Goal: Book appointment/travel/reservation

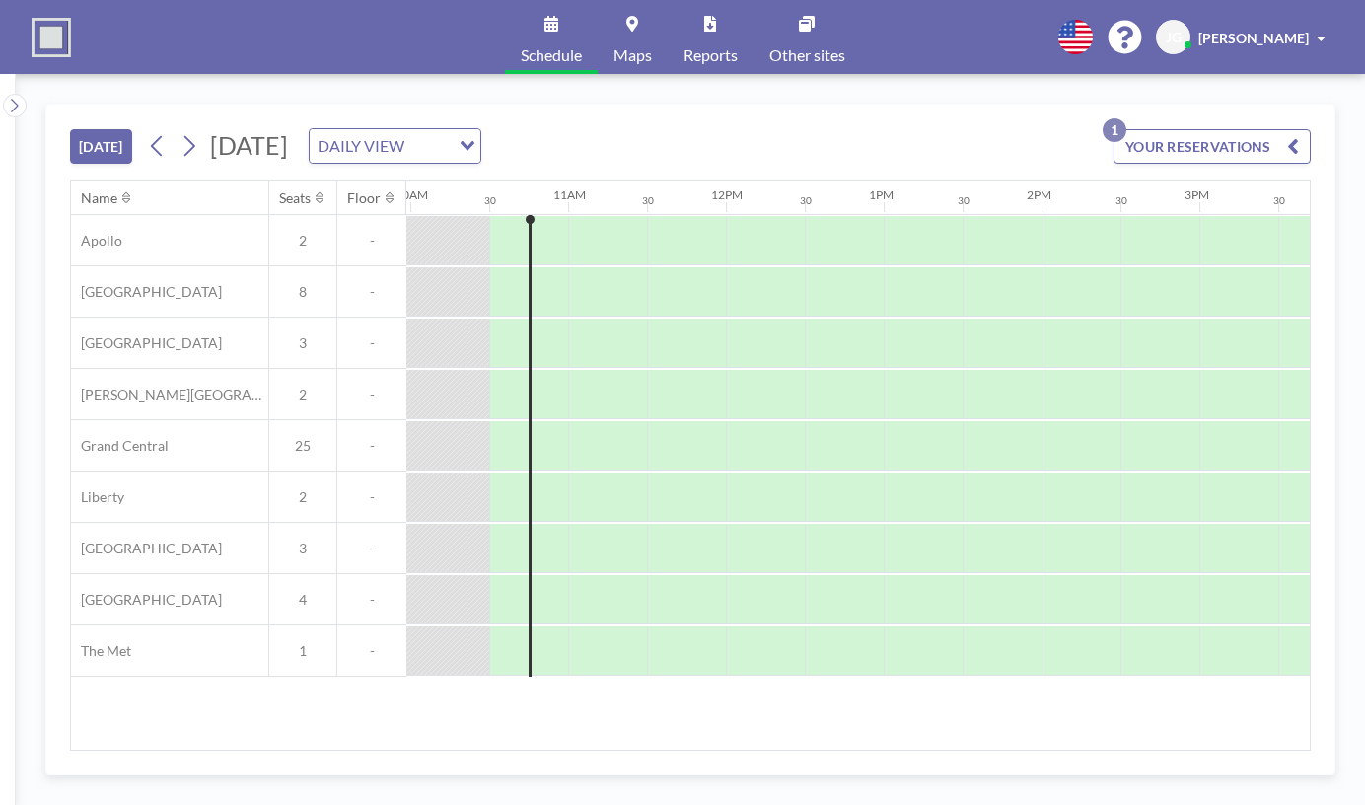
scroll to position [0, 1578]
click at [189, 147] on icon at bounding box center [188, 146] width 19 height 30
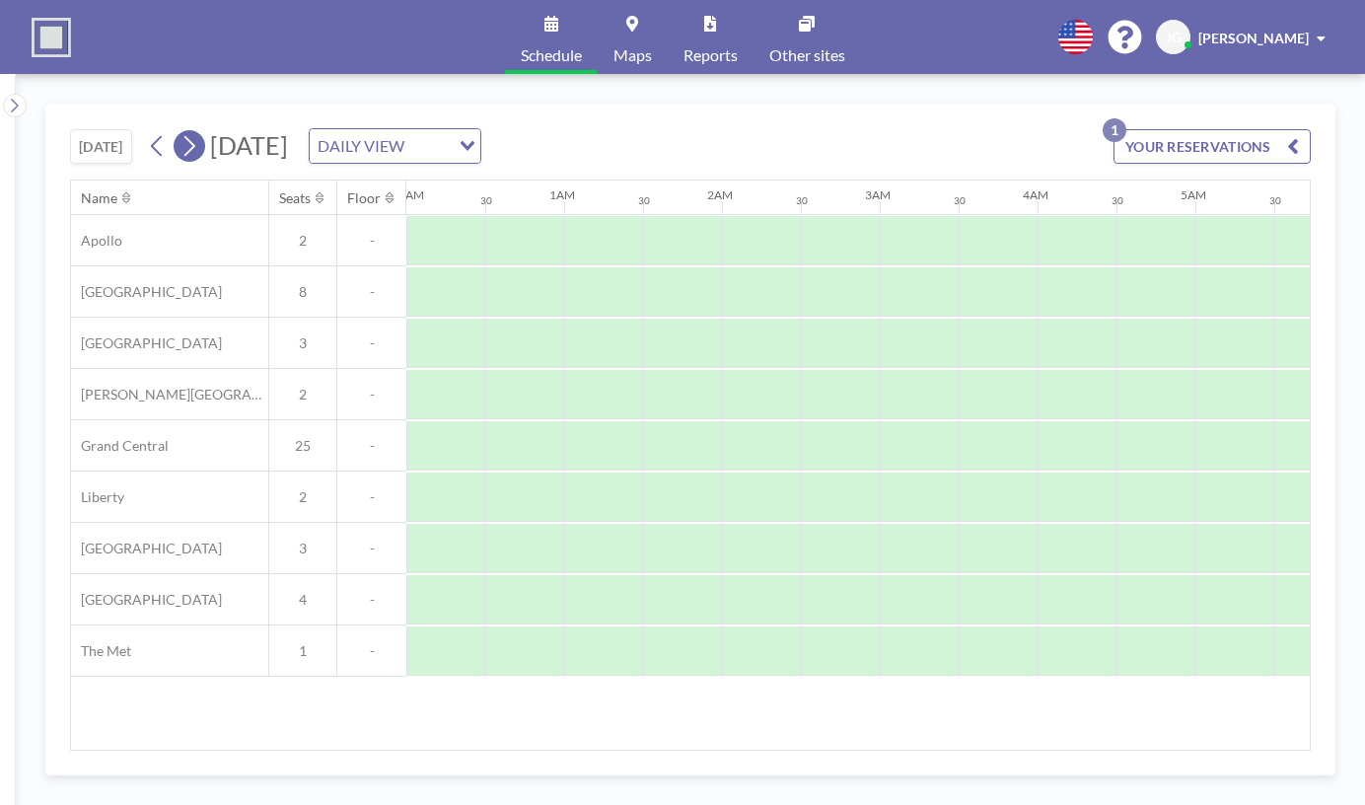
scroll to position [0, 0]
click at [189, 147] on icon at bounding box center [188, 146] width 19 height 30
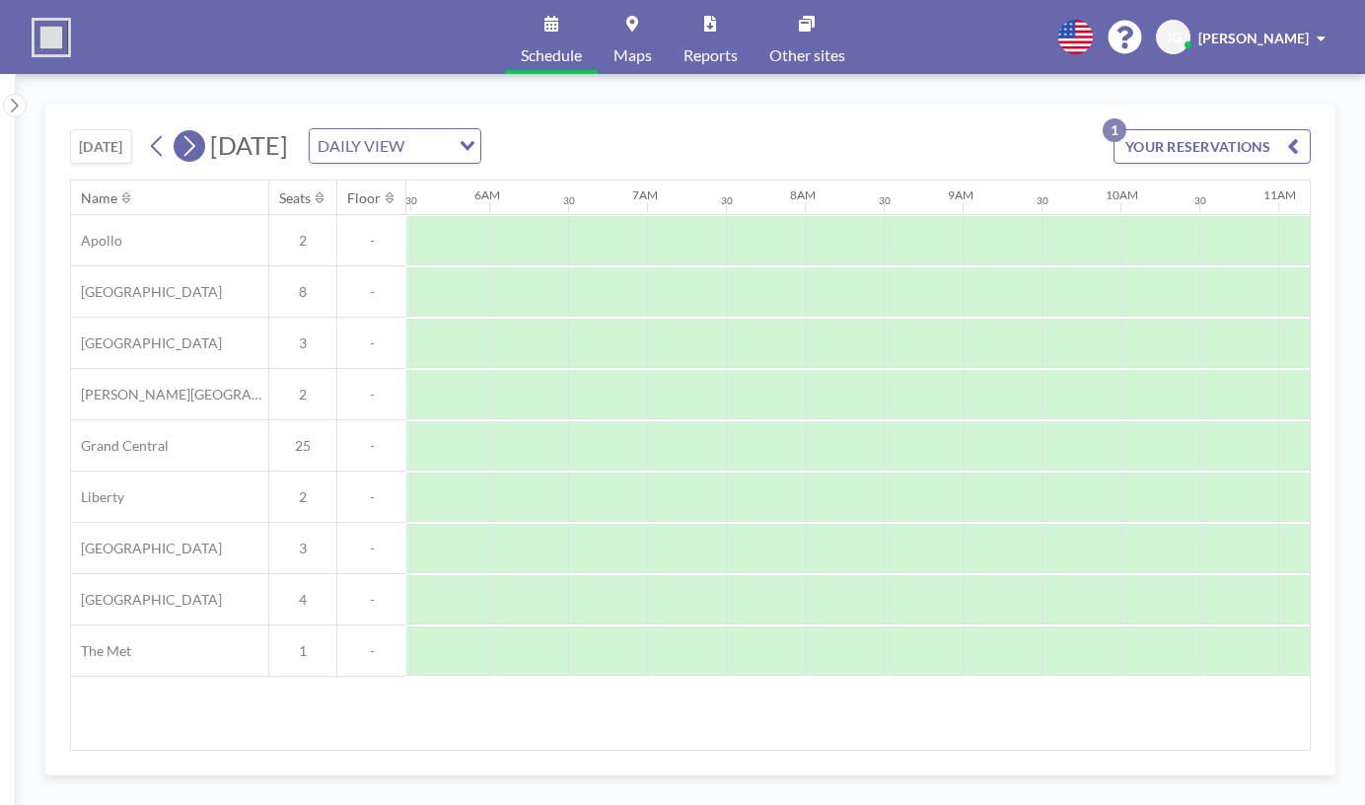
scroll to position [0, 1148]
click at [189, 147] on icon at bounding box center [188, 146] width 19 height 30
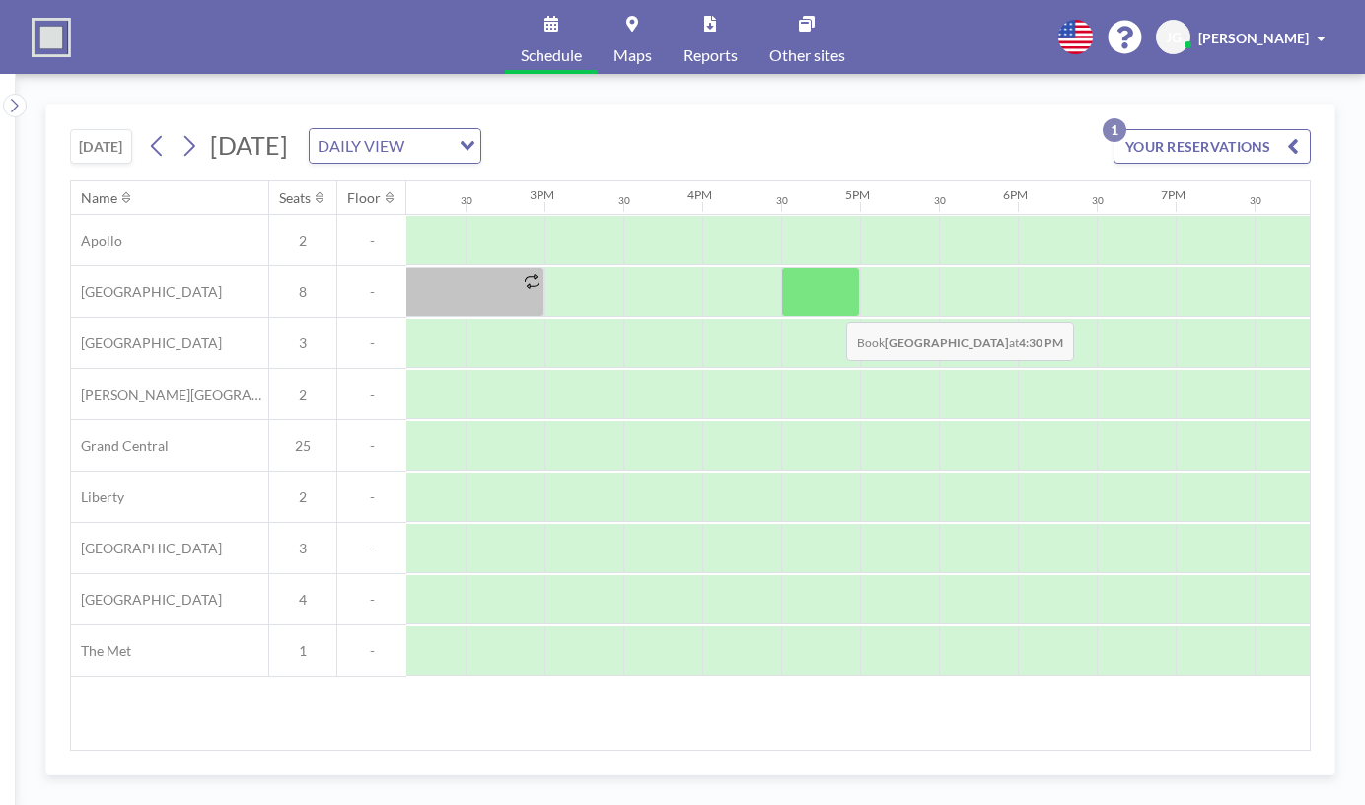
click at [830, 305] on div at bounding box center [820, 291] width 79 height 49
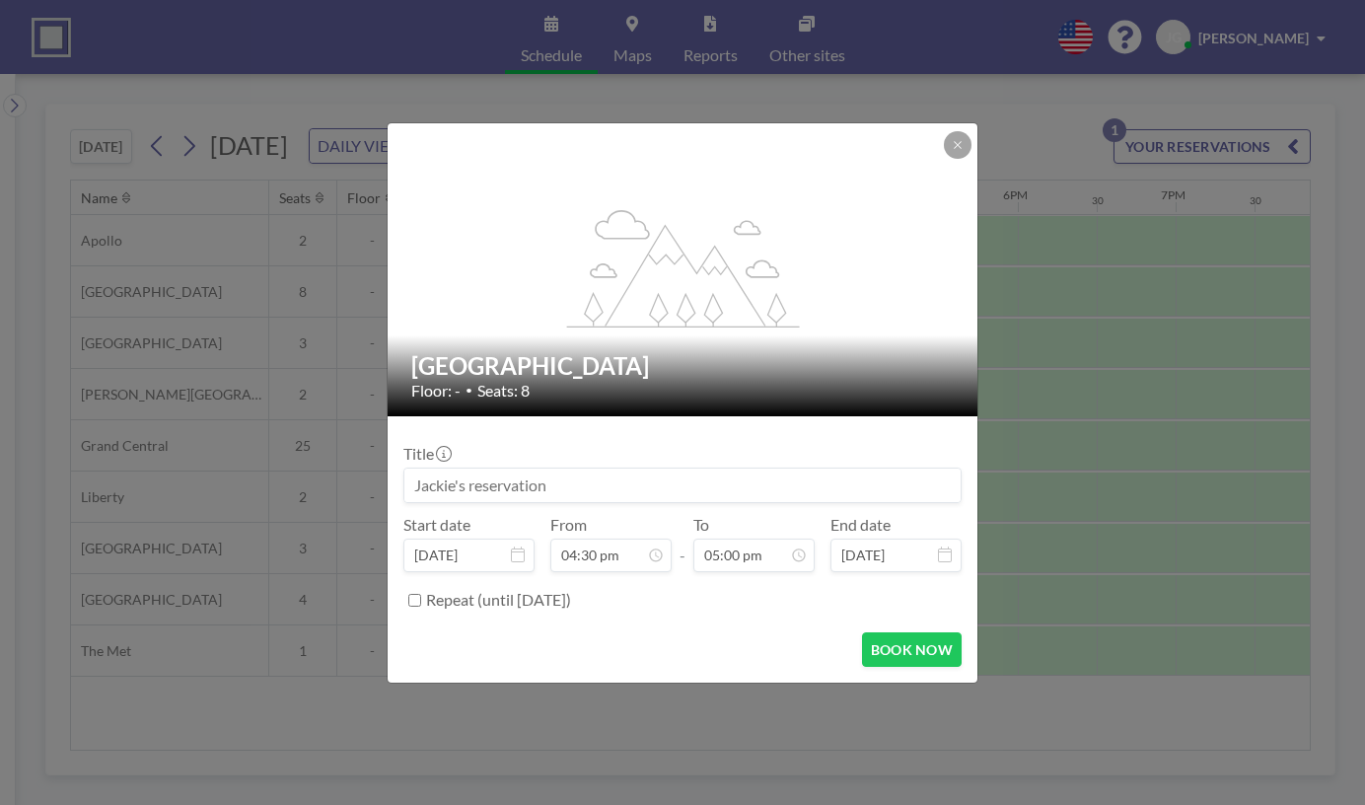
click at [602, 490] on input at bounding box center [682, 485] width 556 height 34
drag, startPoint x: 637, startPoint y: 490, endPoint x: 555, endPoint y: 486, distance: 81.9
click at [553, 488] on input at bounding box center [682, 485] width 556 height 34
type input "B"
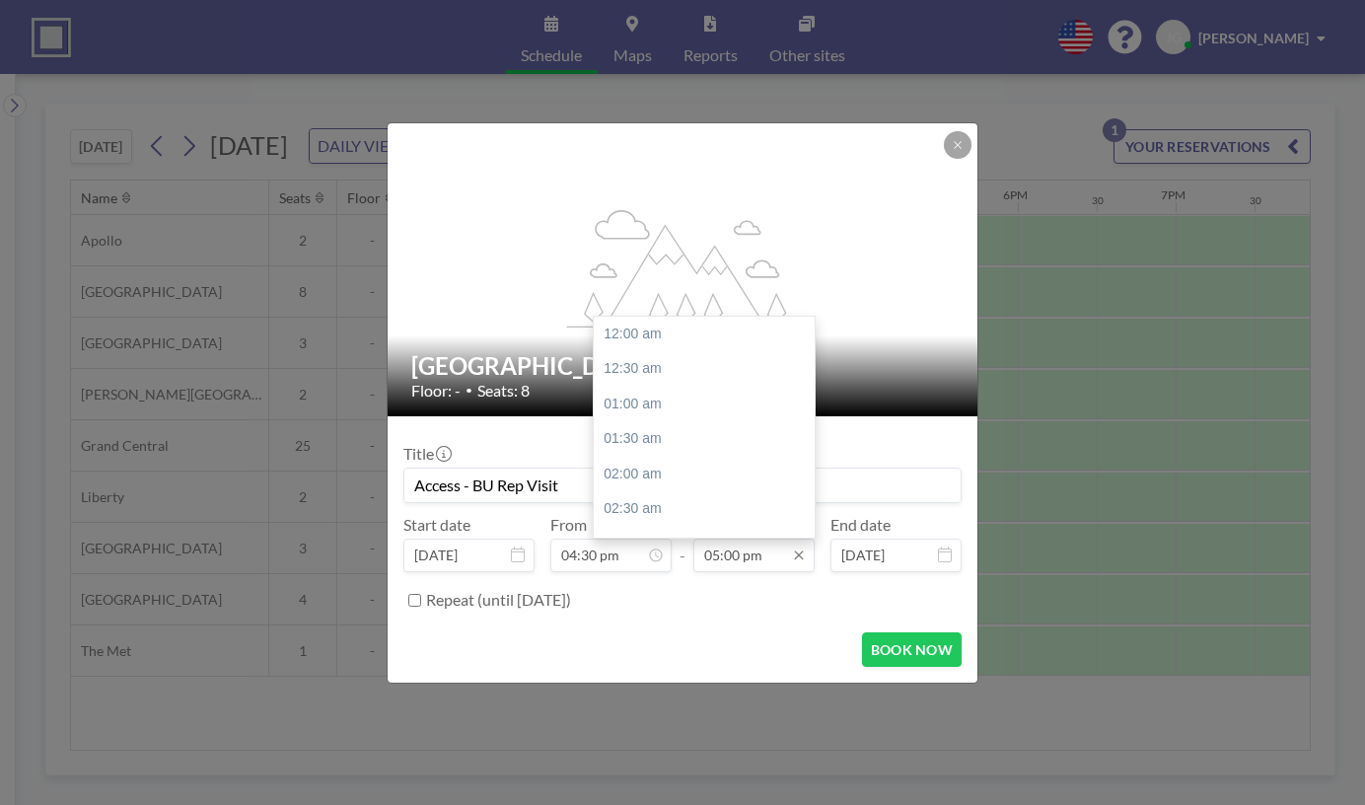
scroll to position [1193, 0]
click at [670, 366] on div "05:30 pm" at bounding box center [709, 368] width 231 height 35
type input "Access - BU Rep Visit"
type input "05:30 pm"
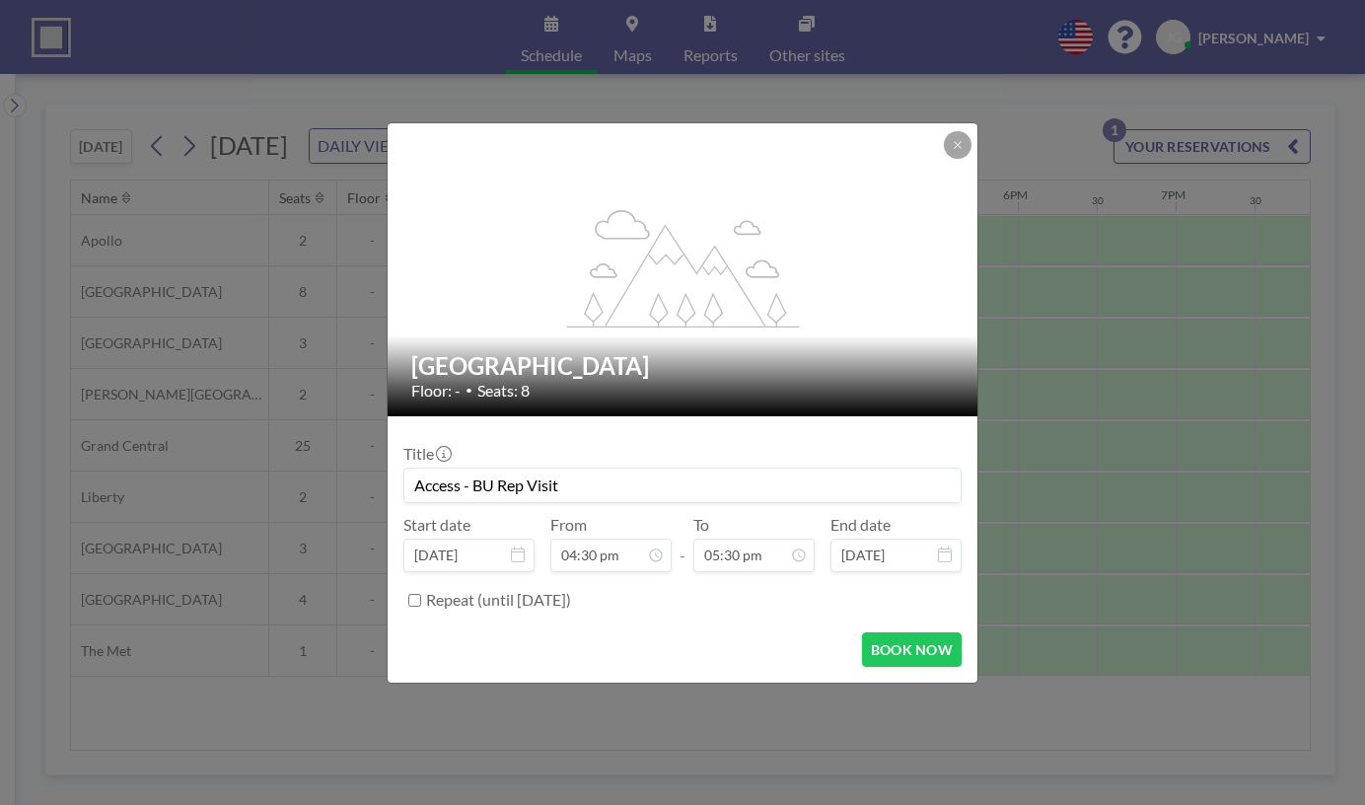
scroll to position [0, 0]
click at [921, 657] on button "BOOK NOW" at bounding box center [912, 649] width 100 height 35
